Goal: Information Seeking & Learning: Learn about a topic

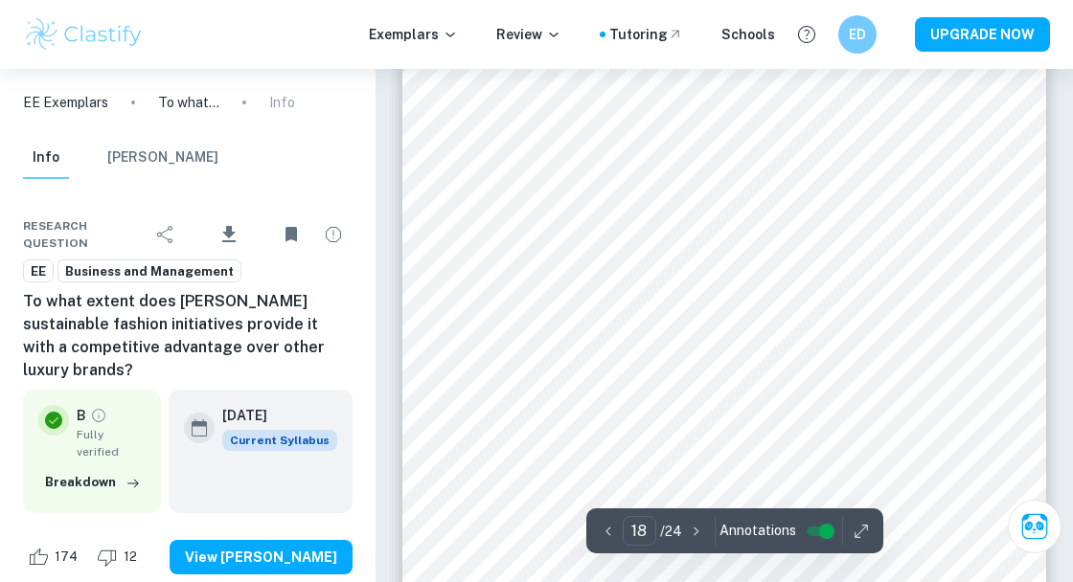
scroll to position [16326, 0]
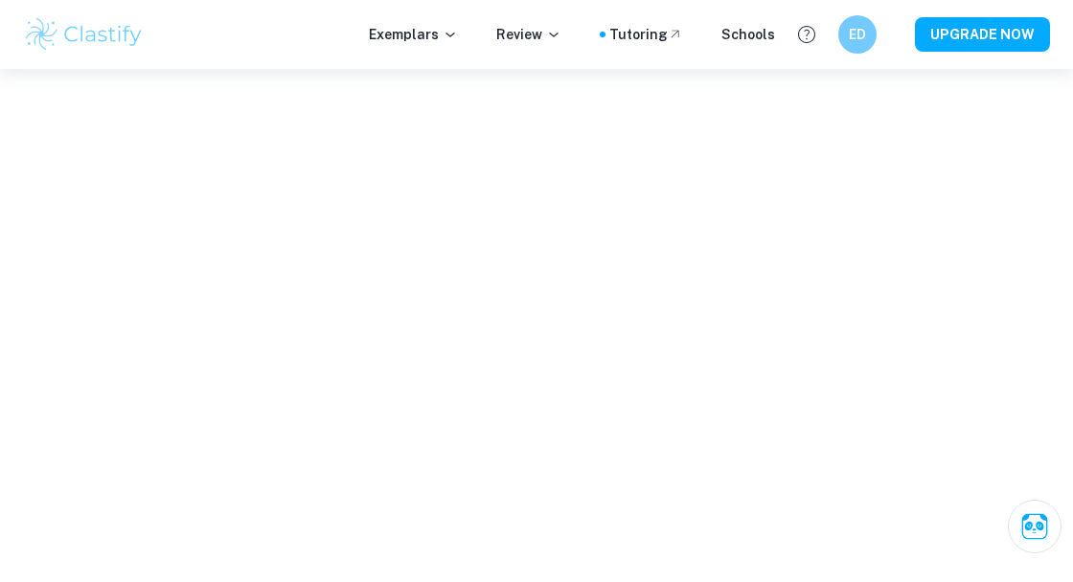
scroll to position [6696, 0]
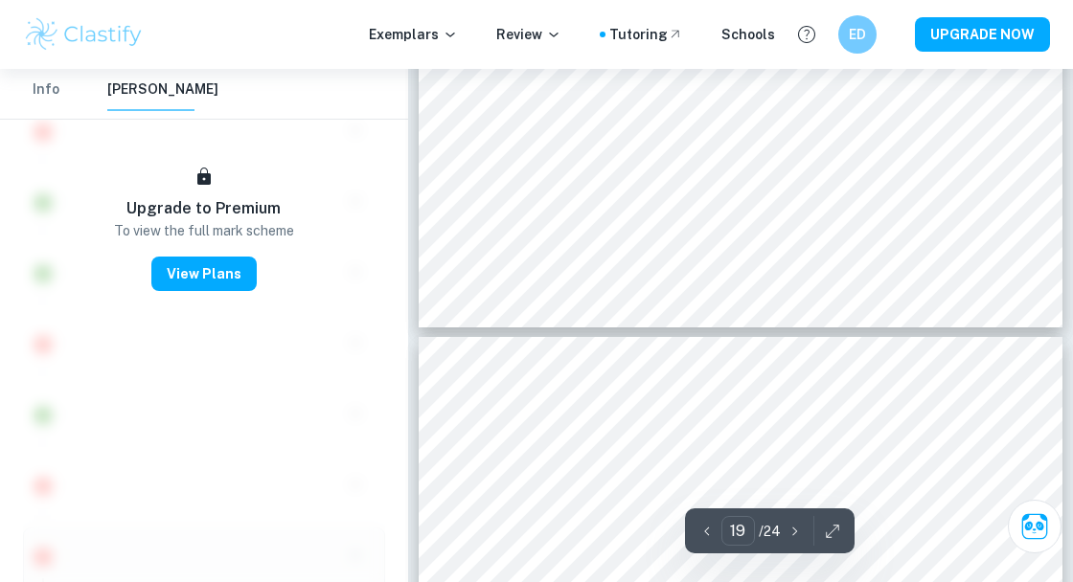
type input "18"
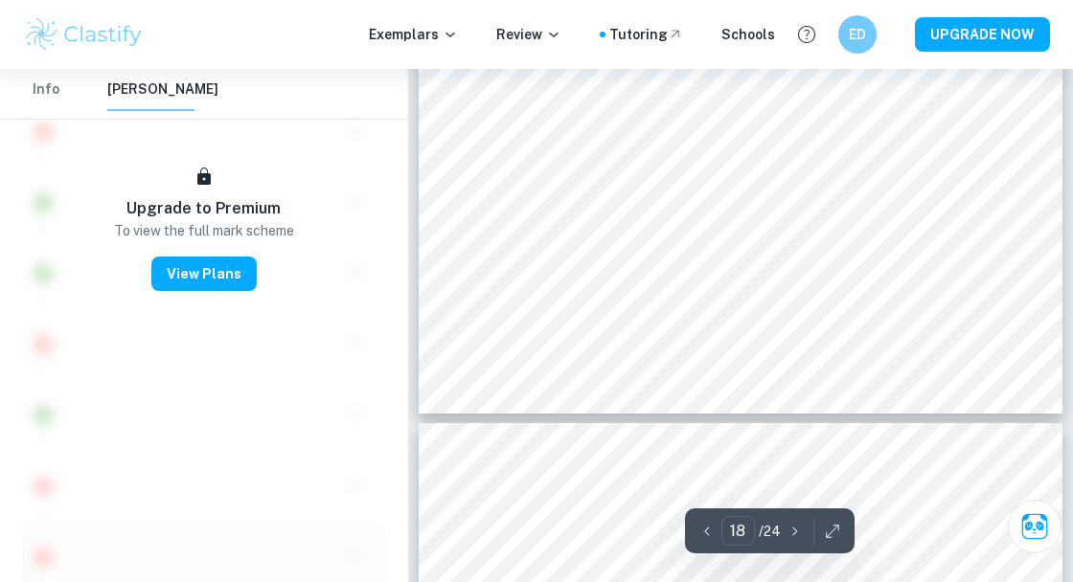
scroll to position [16190, 0]
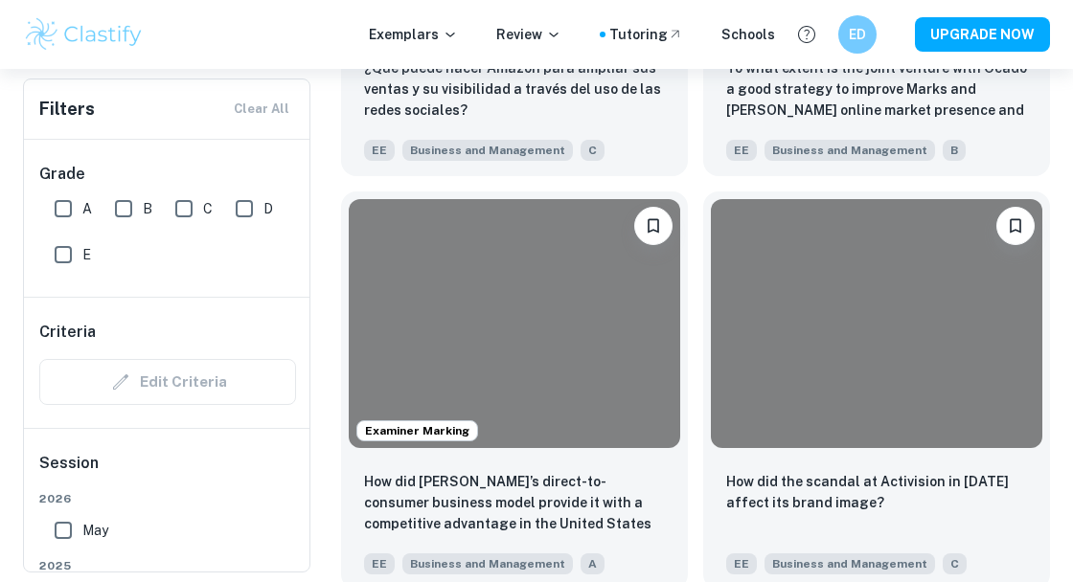
scroll to position [496, 0]
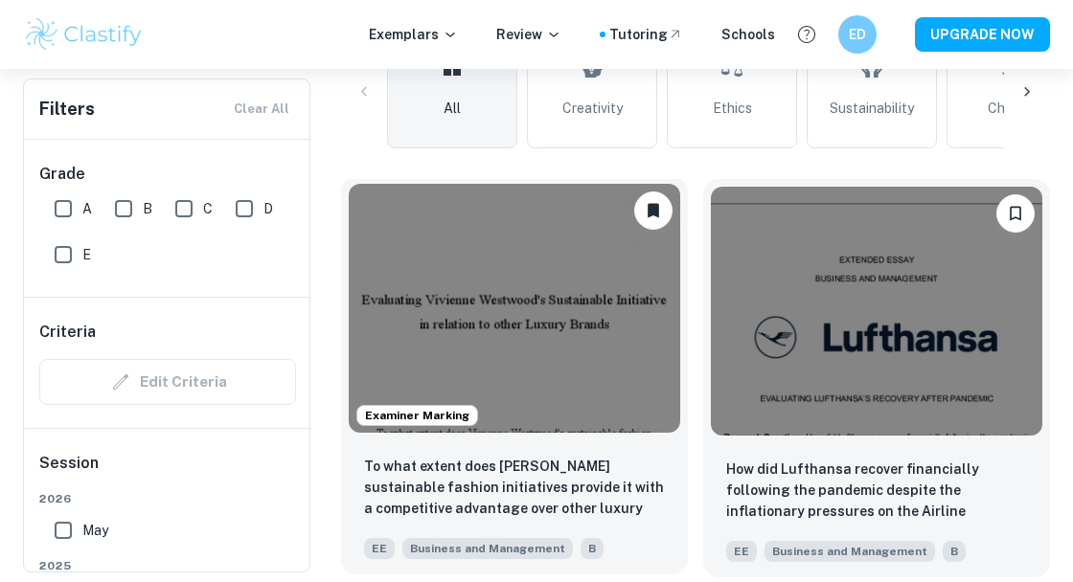
click at [624, 436] on div "Examiner Marking" at bounding box center [514, 308] width 347 height 264
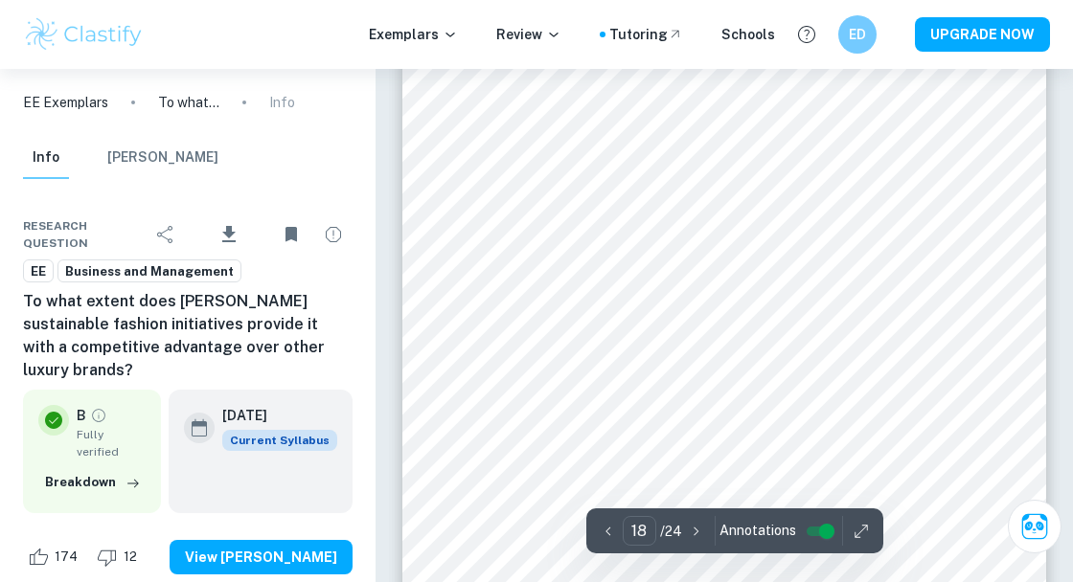
scroll to position [16441, 0]
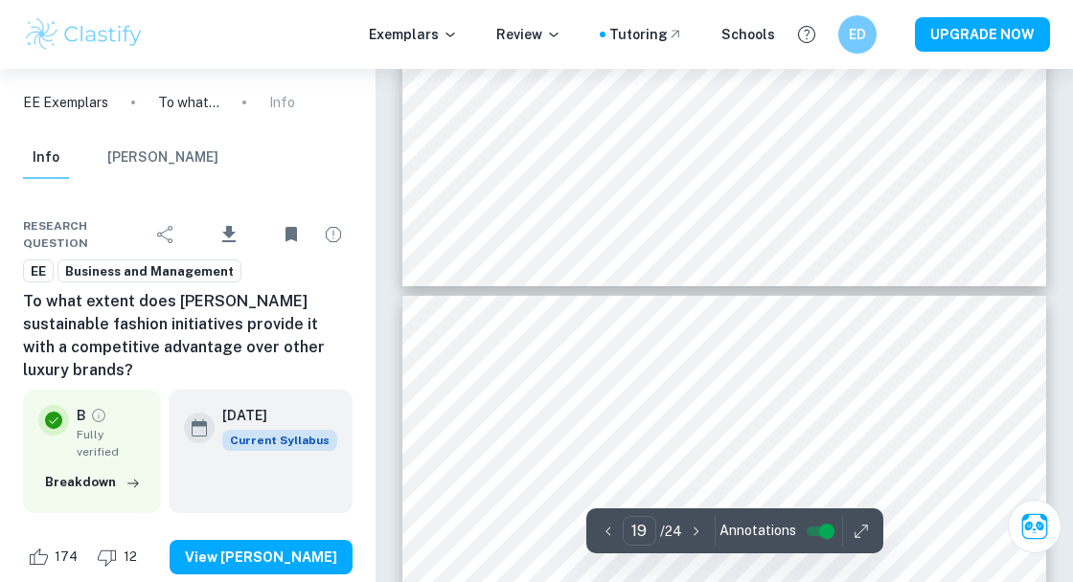
type input "18"
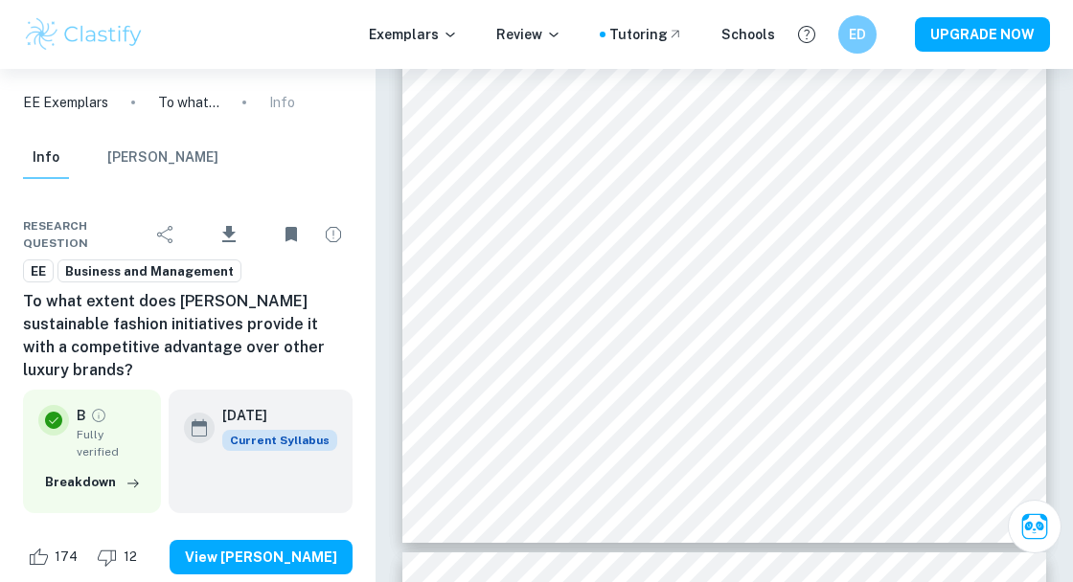
scroll to position [16495, 0]
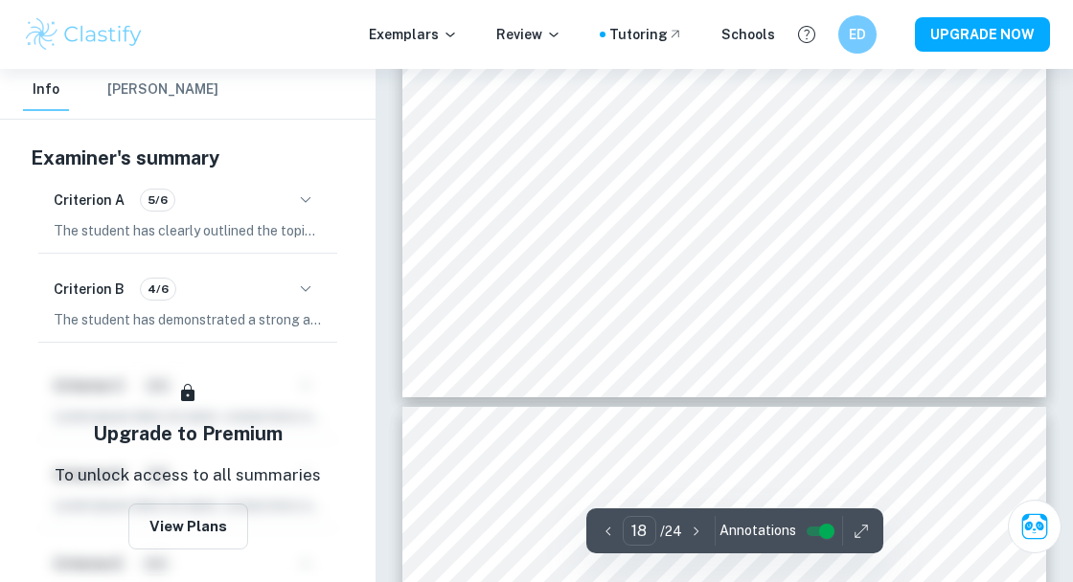
scroll to position [16642, 0]
click at [310, 189] on icon "button" at bounding box center [305, 200] width 23 height 23
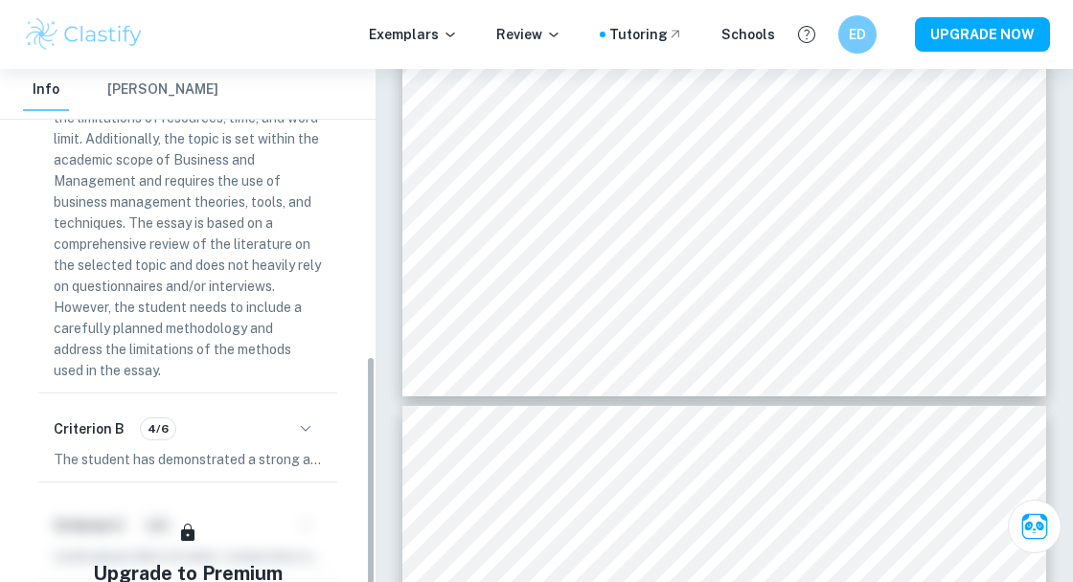
scroll to position [701, 0]
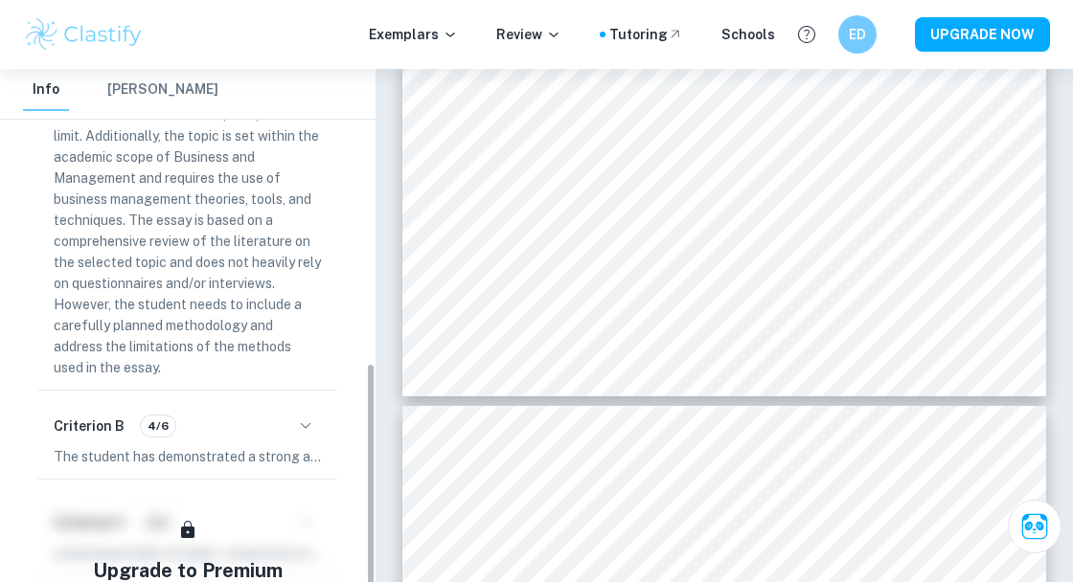
click at [320, 415] on button "button" at bounding box center [305, 426] width 33 height 33
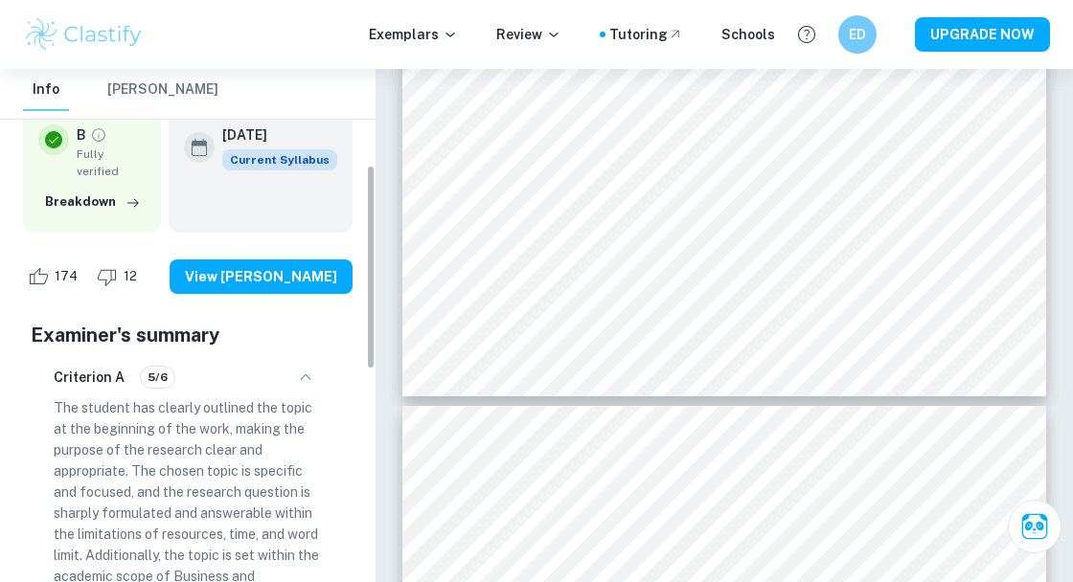
scroll to position [280, 0]
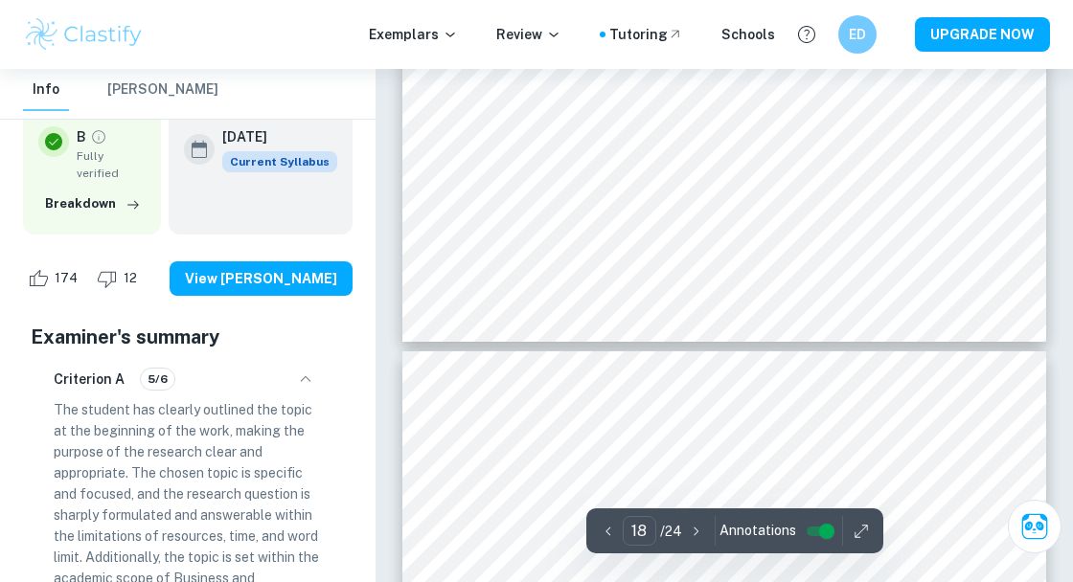
type input "17"
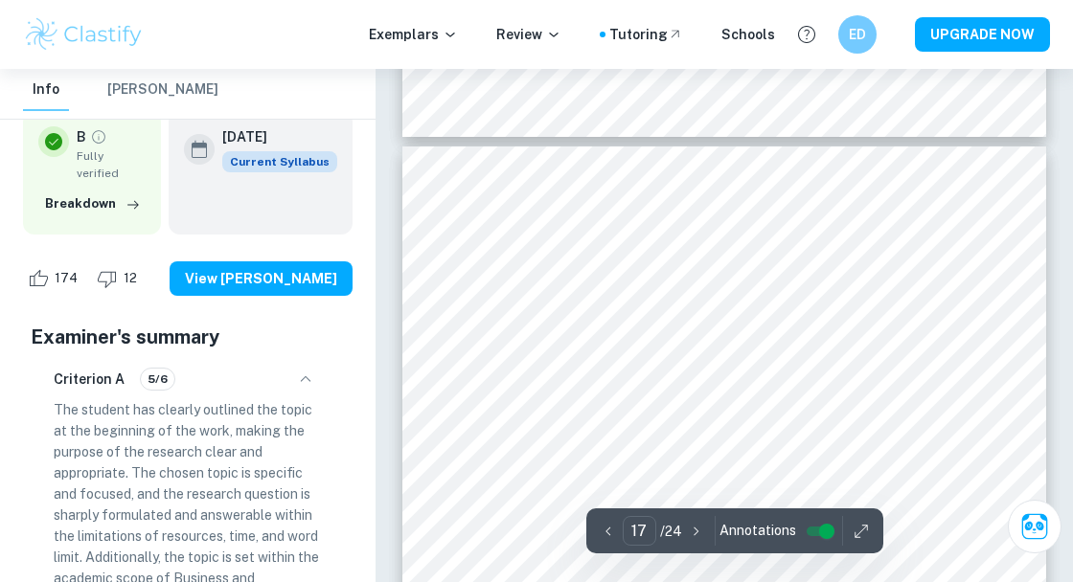
scroll to position [15063, 0]
